Goal: Task Accomplishment & Management: Complete application form

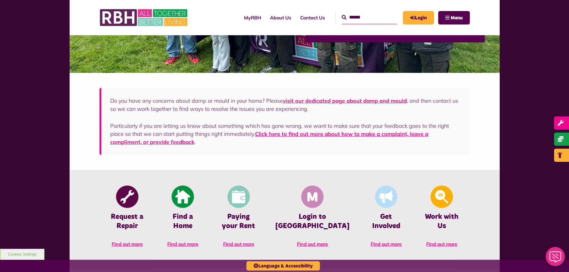
scroll to position [209, 0]
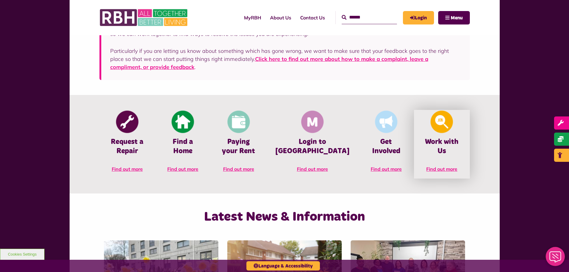
click at [444, 130] on img at bounding box center [441, 122] width 22 height 22
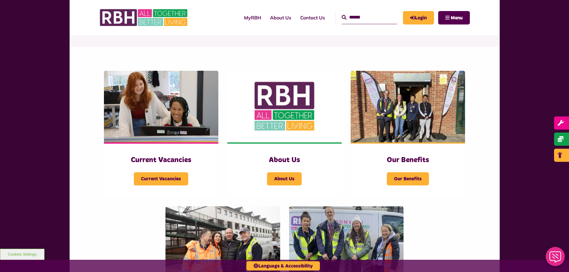
scroll to position [90, 0]
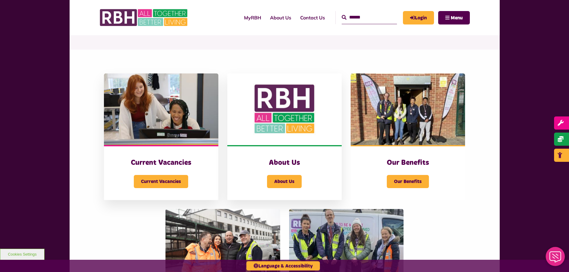
drag, startPoint x: 157, startPoint y: 182, endPoint x: 230, endPoint y: 172, distance: 73.9
click at [158, 182] on span "Current Vacancies" at bounding box center [161, 181] width 54 height 13
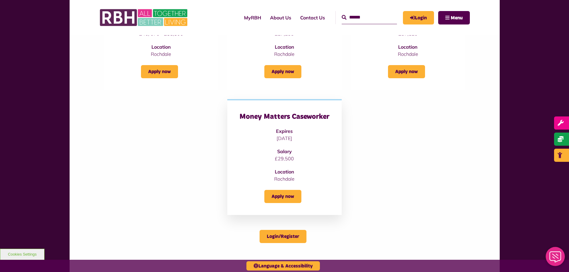
scroll to position [90, 0]
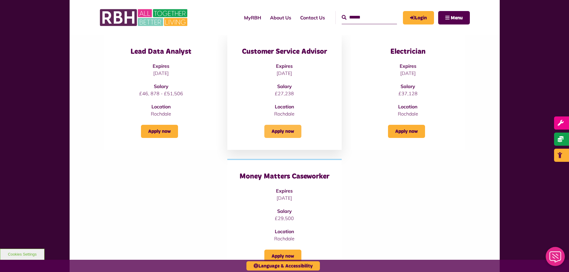
click at [289, 127] on link "Apply now" at bounding box center [282, 131] width 37 height 13
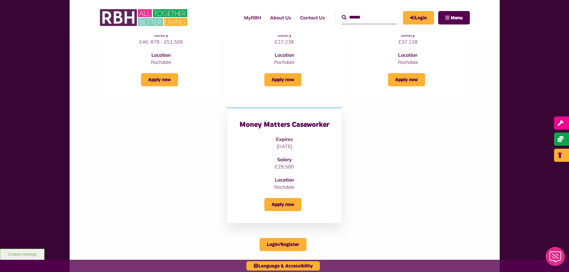
scroll to position [90, 0]
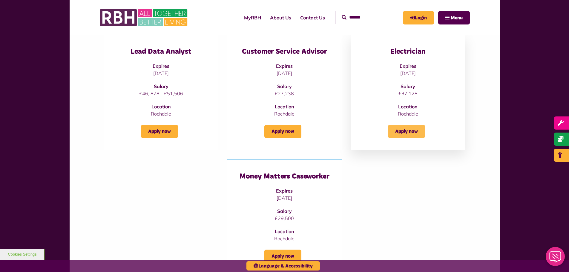
click at [412, 136] on link "Apply now" at bounding box center [406, 131] width 37 height 13
